Goal: Navigation & Orientation: Go to known website

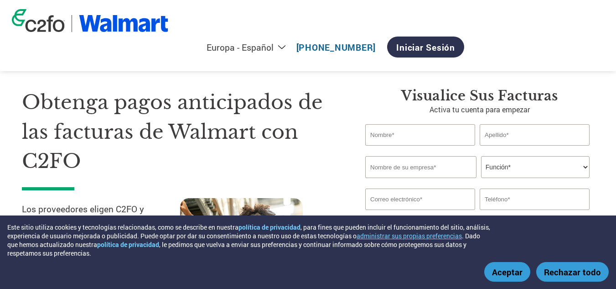
select select "es-ES"
click at [455, 41] on font "Iniciar sesión" at bounding box center [425, 46] width 59 height 11
select select "es-ES"
drag, startPoint x: 0, startPoint y: 0, endPoint x: 579, endPoint y: 19, distance: 579.7
click at [455, 41] on font "Iniciar sesión" at bounding box center [425, 46] width 59 height 11
